Goal: Check status: Check status

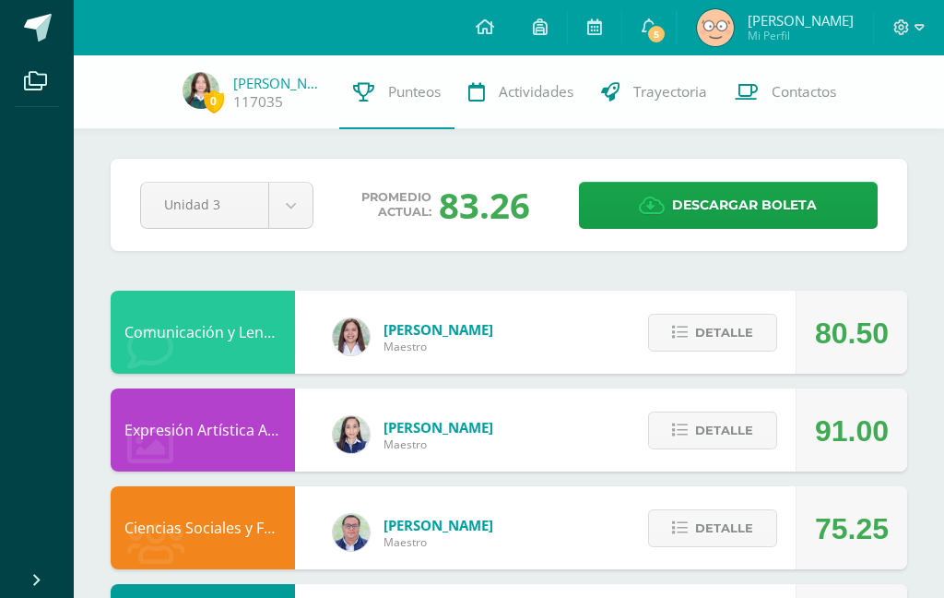
click at [708, 538] on span "Detalle" at bounding box center [724, 528] width 58 height 34
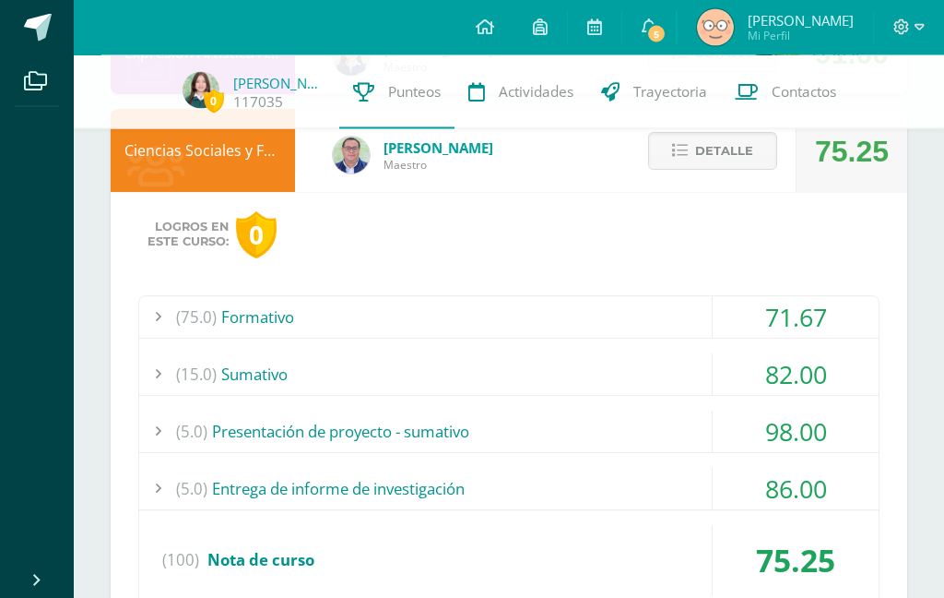
scroll to position [382, 0]
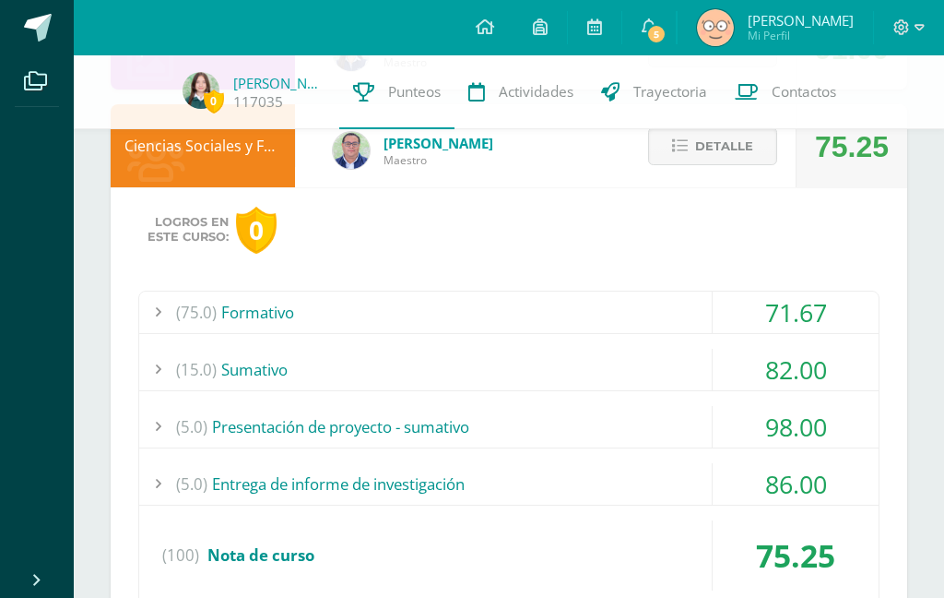
click at [742, 138] on span "Detalle" at bounding box center [724, 146] width 58 height 34
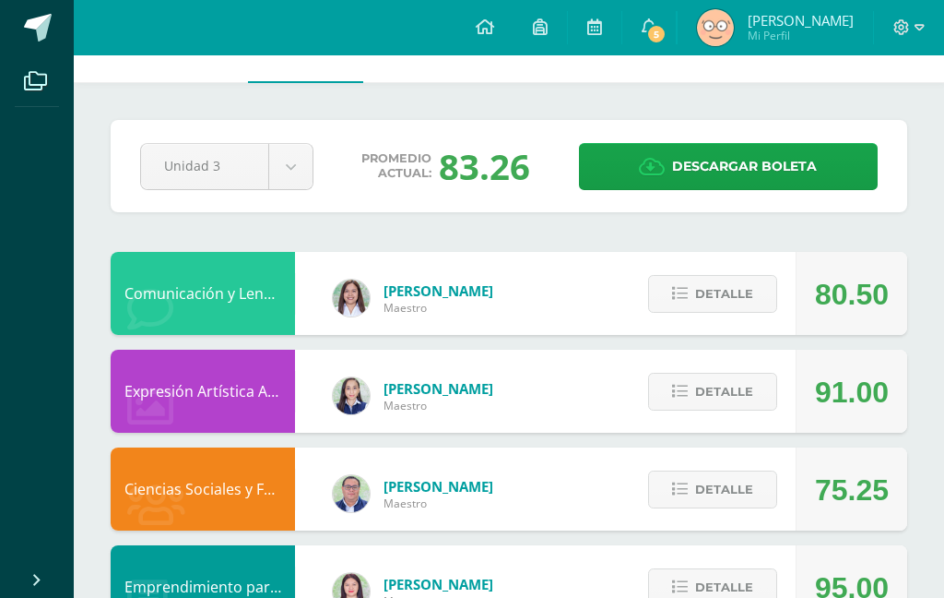
scroll to position [0, 0]
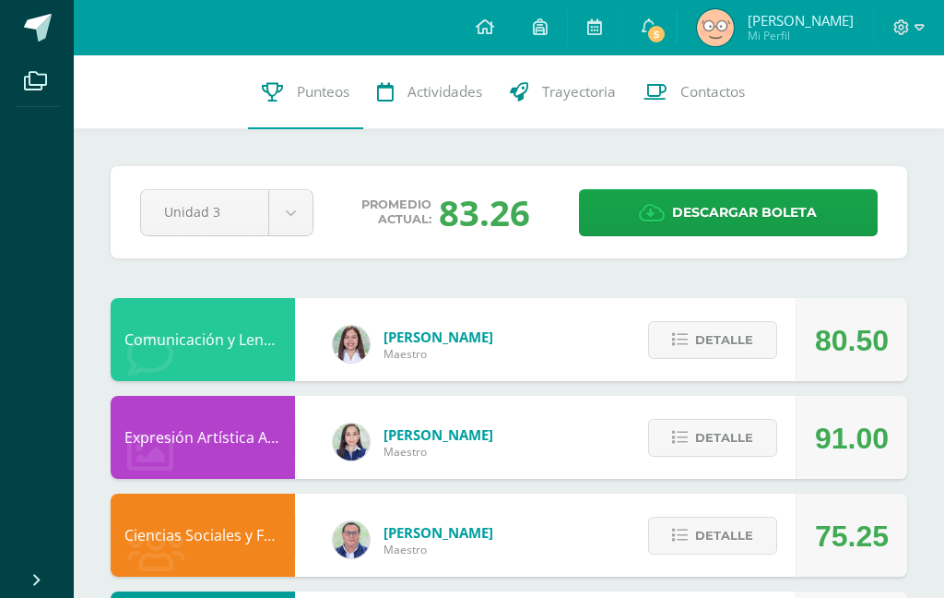
click at [721, 342] on span "Detalle" at bounding box center [724, 340] width 58 height 34
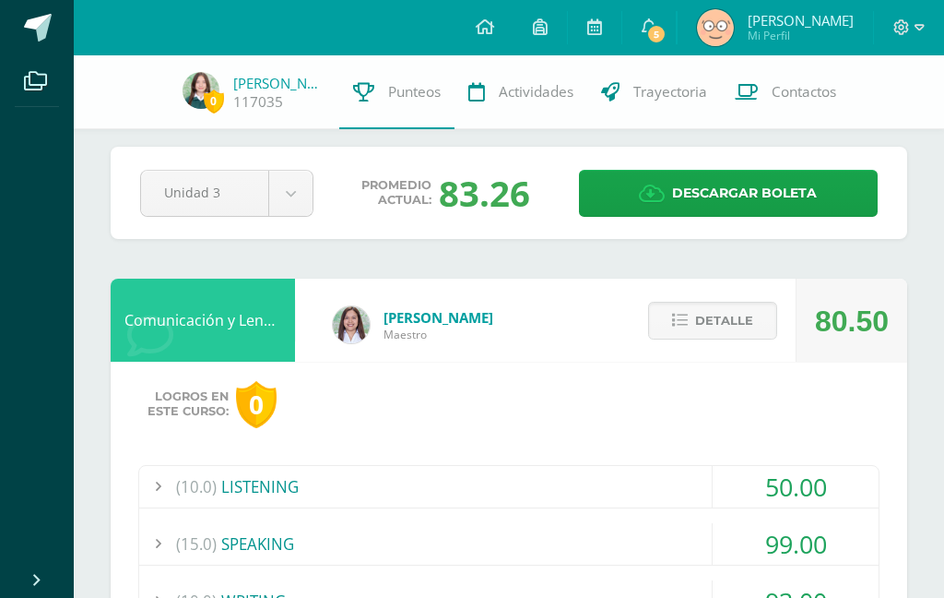
scroll to position [6, 0]
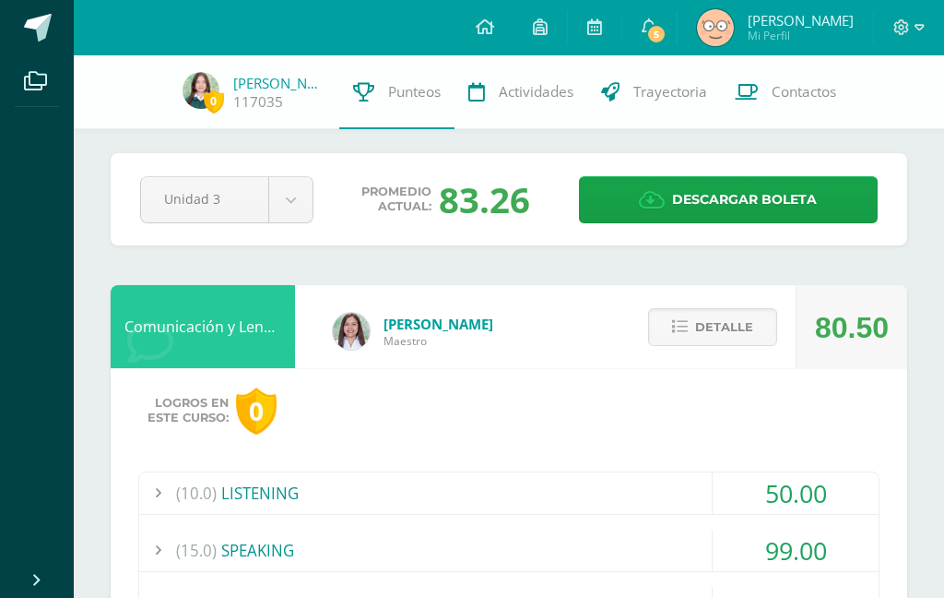
click at [824, 326] on div "80.50" at bounding box center [852, 327] width 74 height 83
click at [741, 317] on span "Detalle" at bounding box center [724, 327] width 58 height 34
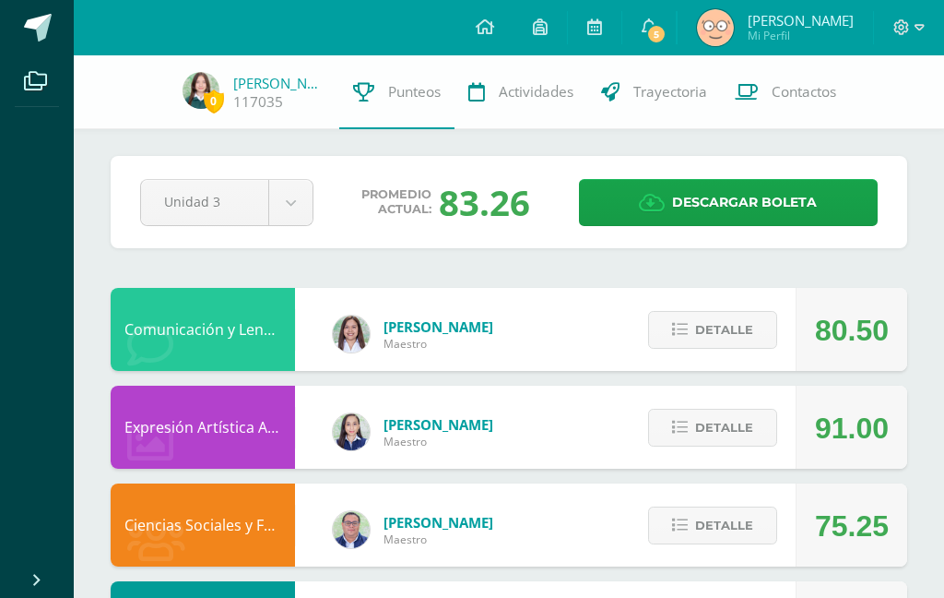
scroll to position [77, 0]
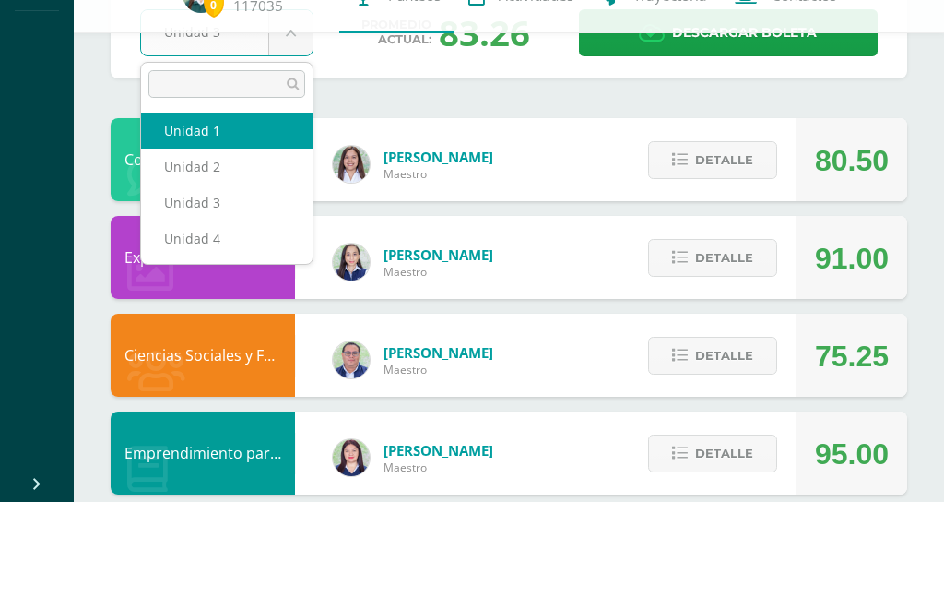
select select "Unidad 1"
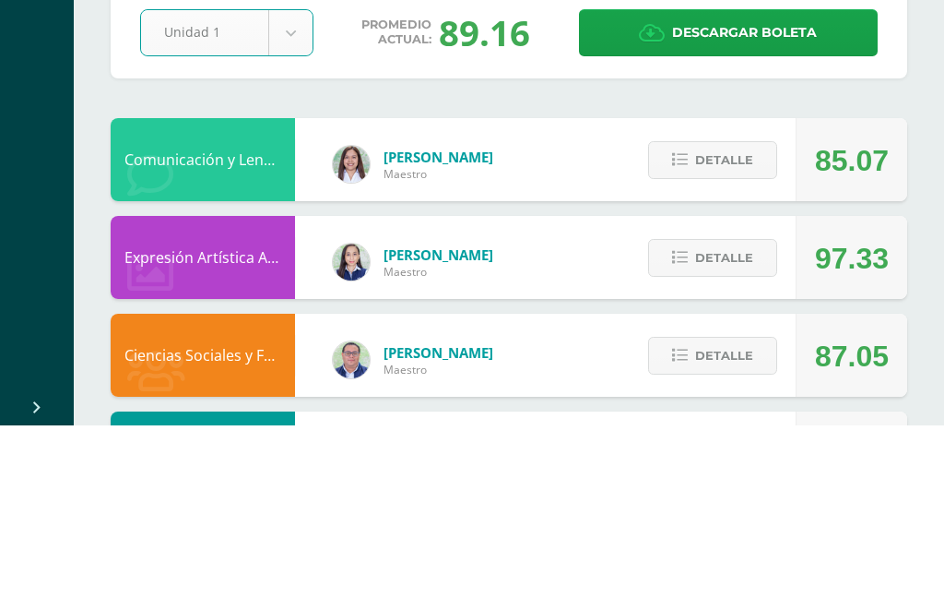
click at [184, 291] on div "Comunicación y Lenguaje, [GEOGRAPHIC_DATA]" at bounding box center [203, 332] width 184 height 83
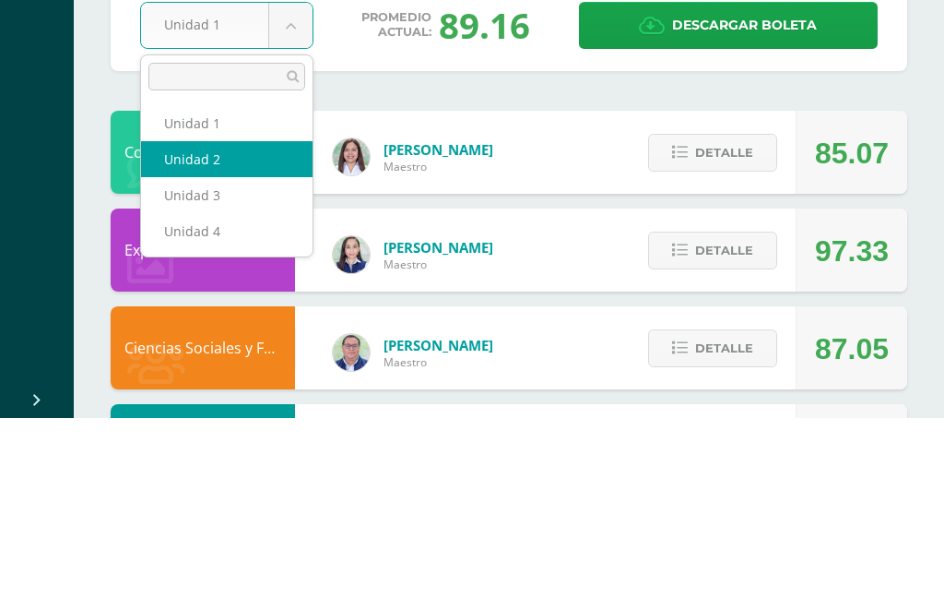
select select "Unidad 2"
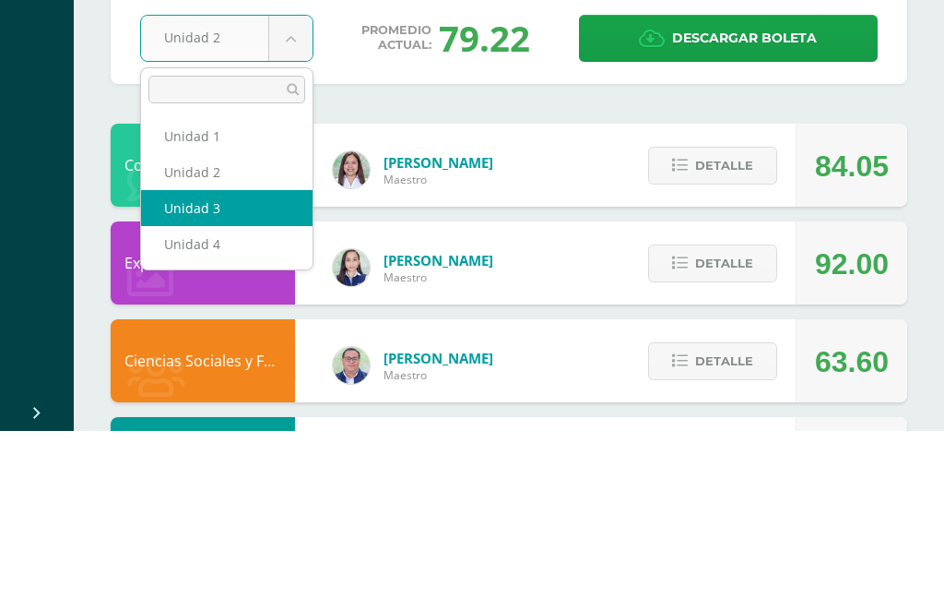
select select "Unidad 3"
